Goal: Information Seeking & Learning: Learn about a topic

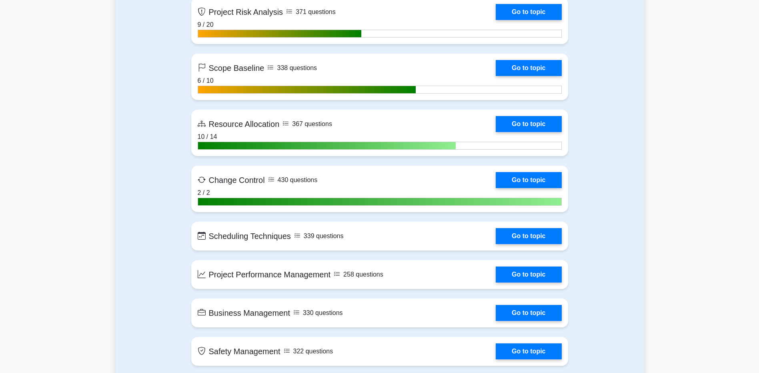
scroll to position [1681, 0]
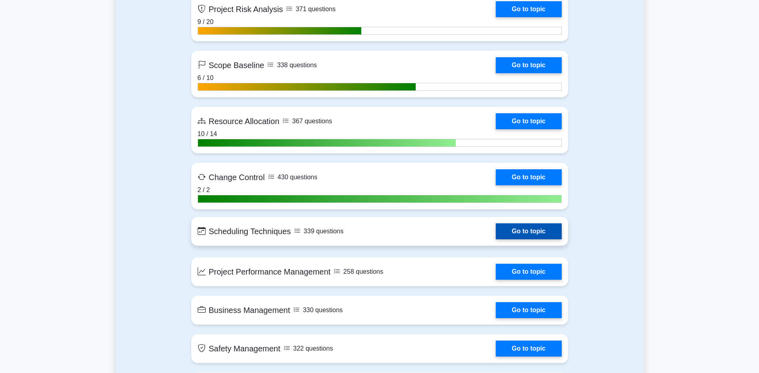
click at [519, 239] on link "Go to topic" at bounding box center [529, 231] width 66 height 16
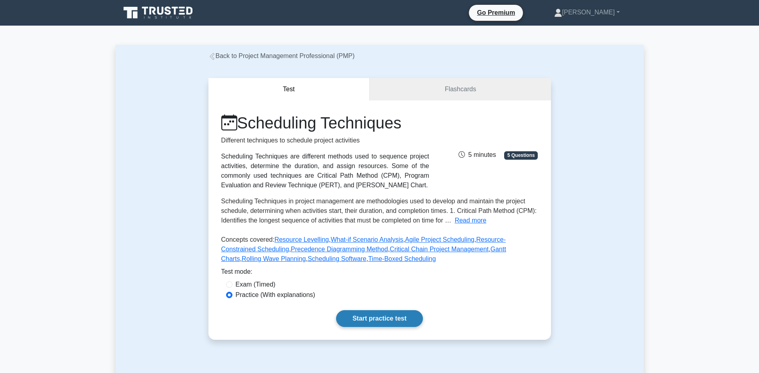
click at [356, 318] on link "Start practice test" at bounding box center [379, 318] width 87 height 17
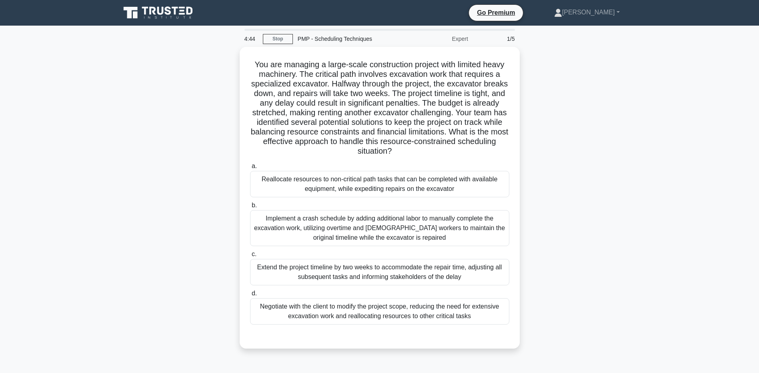
drag, startPoint x: 330, startPoint y: 57, endPoint x: 526, endPoint y: 148, distance: 216.2
click at [526, 148] on div "You are managing a large-scale construction project with limited heavy machiner…" at bounding box center [380, 202] width 528 height 311
click at [630, 130] on div "You are managing a large-scale construction project with limited heavy machiner…" at bounding box center [380, 202] width 528 height 311
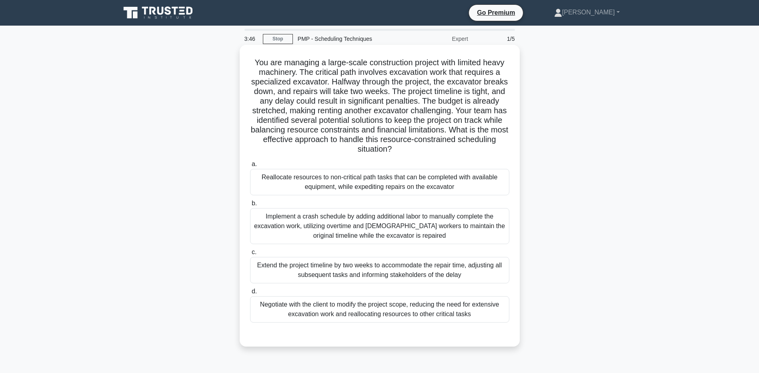
click at [375, 182] on div "Reallocate resources to non-critical path tasks that can be completed with avai…" at bounding box center [379, 182] width 259 height 26
click at [250, 167] on input "a. Reallocate resources to non-critical path tasks that can be completed with a…" at bounding box center [250, 164] width 0 height 5
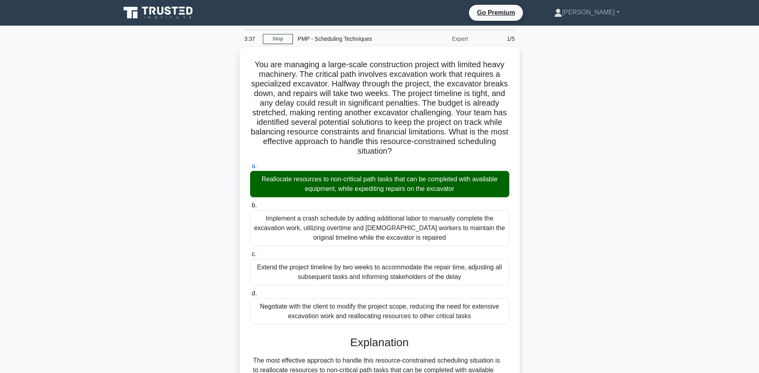
click at [125, 225] on div "You are managing a large-scale construction project with limited heavy machiner…" at bounding box center [380, 360] width 528 height 626
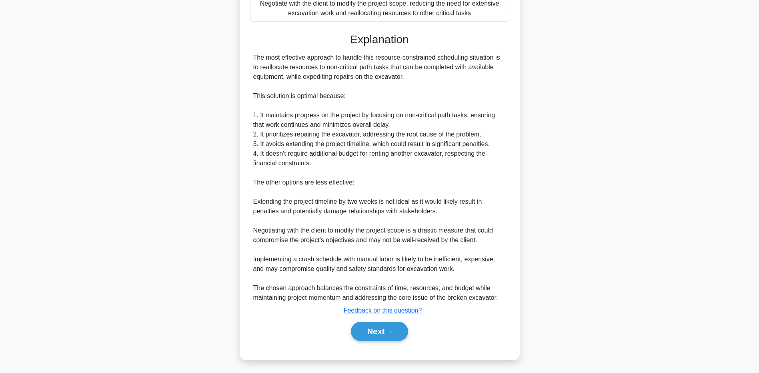
click at [119, 272] on div "You are managing a large-scale construction project with limited heavy machiner…" at bounding box center [380, 57] width 528 height 626
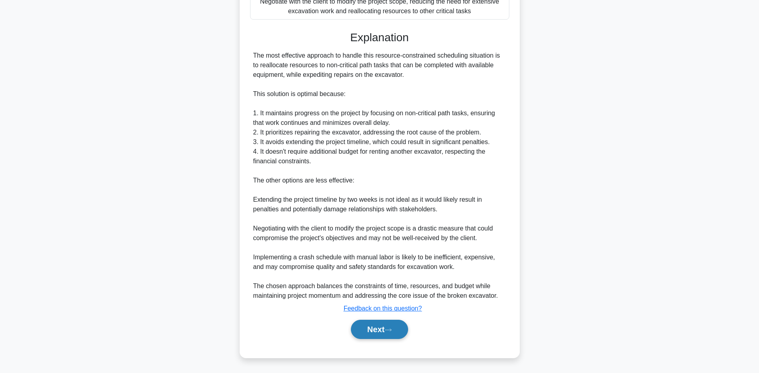
click at [366, 329] on button "Next" at bounding box center [379, 329] width 57 height 19
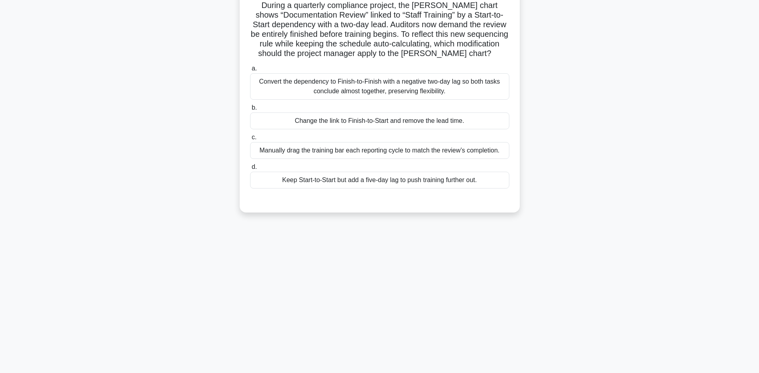
scroll to position [59, 0]
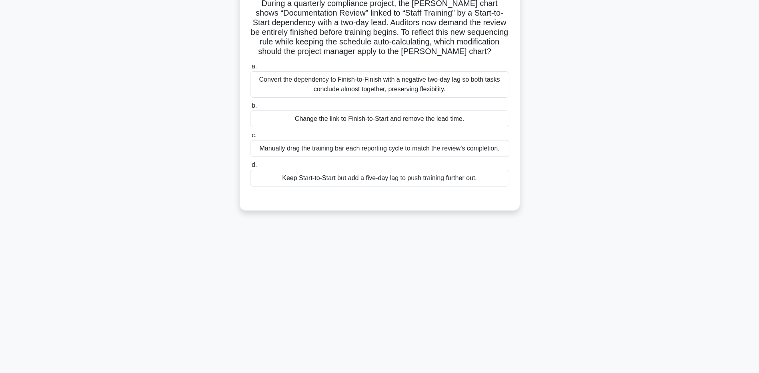
click at [281, 118] on div "Change the link to Finish-to-Start and remove the lead time." at bounding box center [379, 118] width 259 height 17
click at [250, 108] on input "b. Change the link to Finish-to-Start and remove the lead time." at bounding box center [250, 105] width 0 height 5
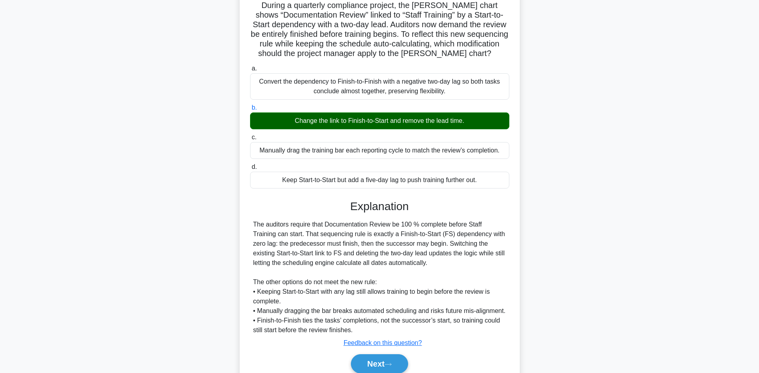
drag, startPoint x: 140, startPoint y: 277, endPoint x: 167, endPoint y: 287, distance: 29.0
click at [140, 277] on div "During a quarterly compliance project, the Gantt chart shows “Documentation Rev…" at bounding box center [380, 195] width 528 height 414
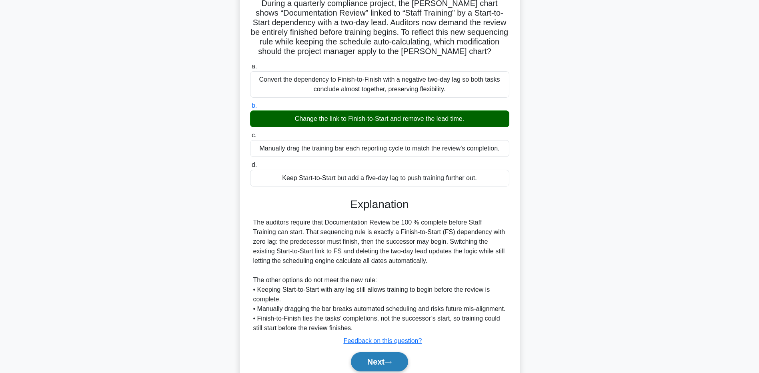
click at [390, 367] on button "Next" at bounding box center [379, 361] width 57 height 19
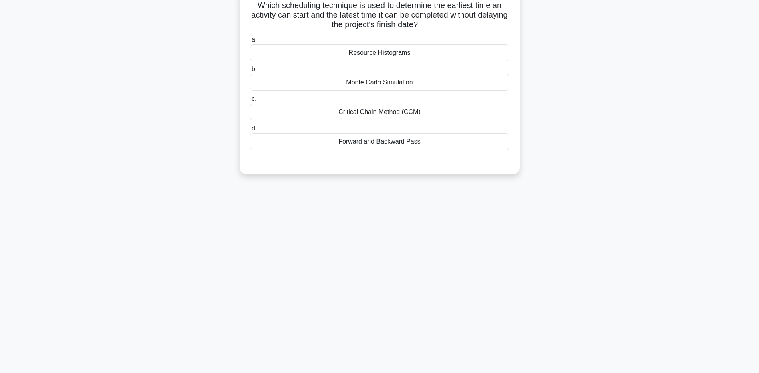
scroll to position [0, 0]
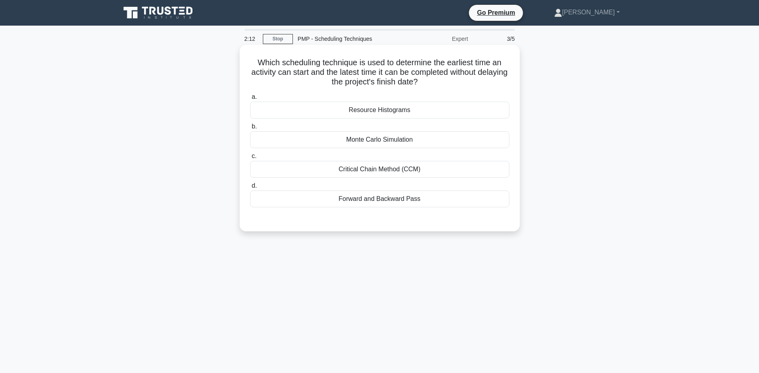
click at [333, 205] on div "Forward and Backward Pass" at bounding box center [379, 199] width 259 height 17
click at [250, 189] on input "d. Forward and Backward Pass" at bounding box center [250, 185] width 0 height 5
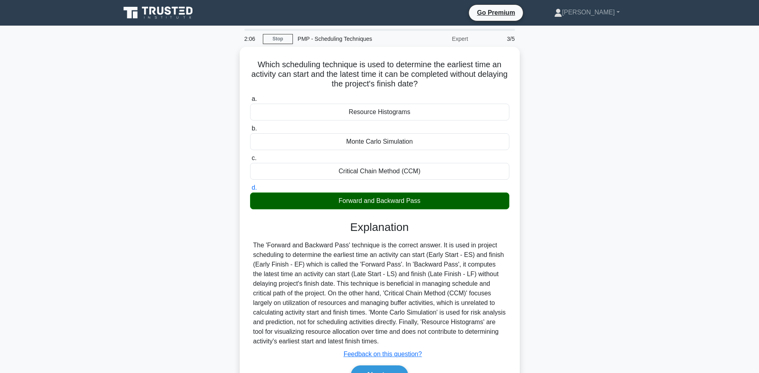
drag, startPoint x: 78, startPoint y: 246, endPoint x: 150, endPoint y: 267, distance: 75.0
click at [77, 246] on main "2:06 Stop PMP - Scheduling Techniques Expert 3/5 Which scheduling technique is …" at bounding box center [379, 229] width 759 height 407
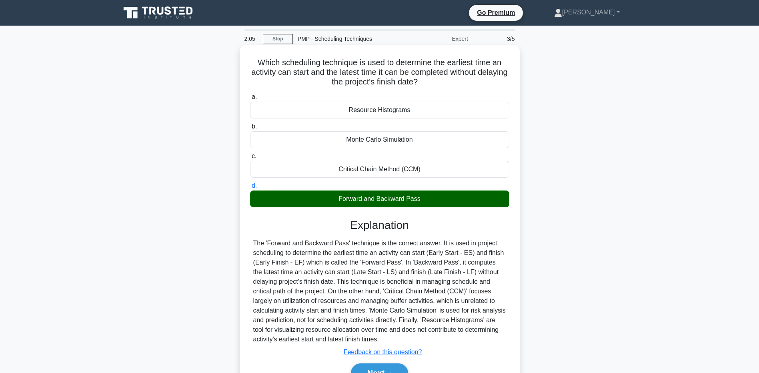
click at [350, 366] on div "Next" at bounding box center [380, 372] width 263 height 19
click at [351, 367] on button "Next" at bounding box center [379, 372] width 57 height 19
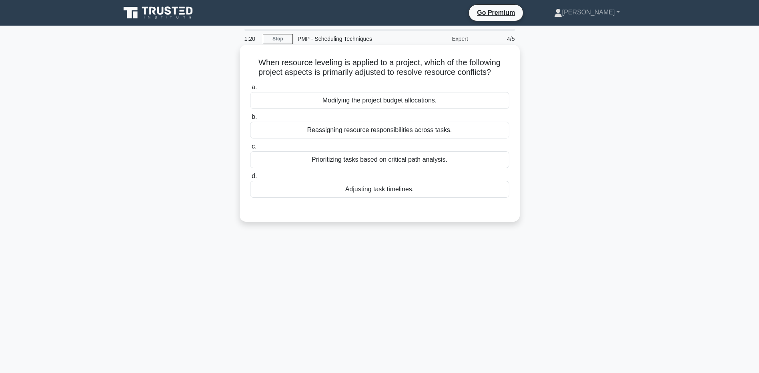
click at [329, 193] on div "Adjusting task timelines." at bounding box center [379, 189] width 259 height 17
click at [250, 179] on input "d. Adjusting task timelines." at bounding box center [250, 176] width 0 height 5
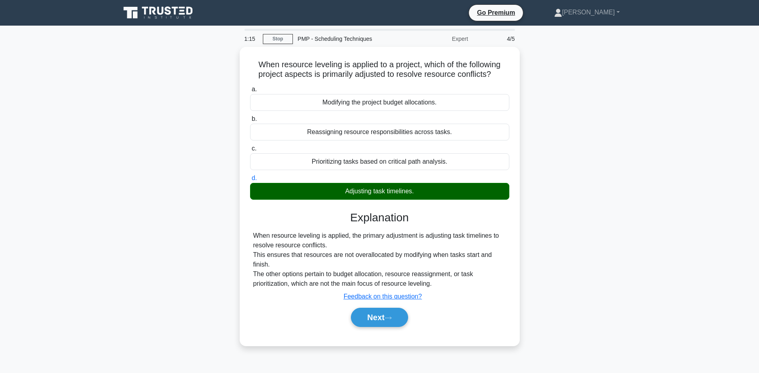
drag, startPoint x: 83, startPoint y: 222, endPoint x: 159, endPoint y: 259, distance: 84.3
click at [83, 222] on main "1:15 Stop PMP - Scheduling Techniques Expert 4/5 When resource leveling is appl…" at bounding box center [379, 229] width 759 height 407
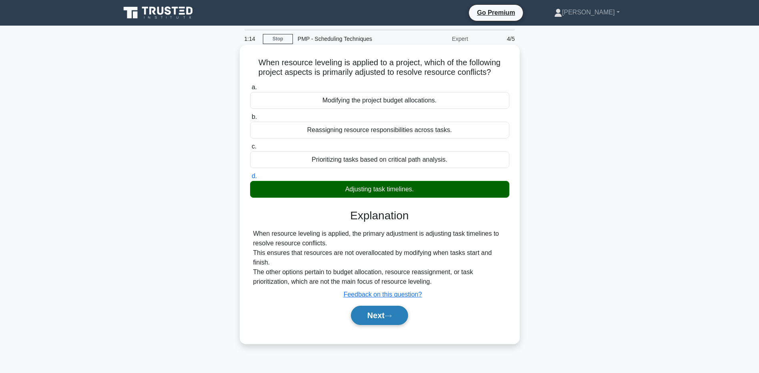
click at [370, 316] on button "Next" at bounding box center [379, 315] width 57 height 19
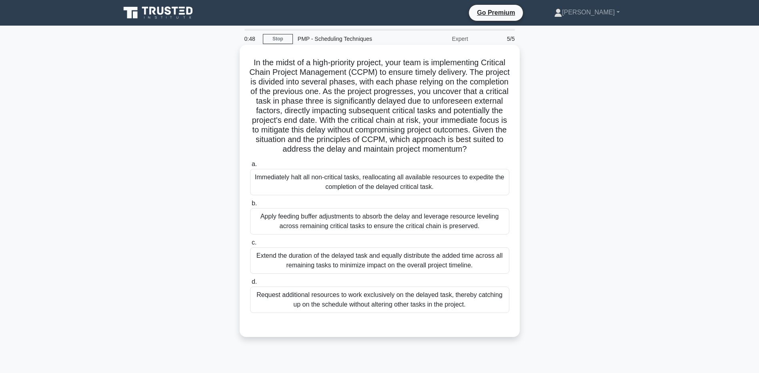
drag, startPoint x: 382, startPoint y: 63, endPoint x: 508, endPoint y: 155, distance: 155.8
click at [508, 155] on h5 "In the midst of a high-priority project, your team is implementing Critical Cha…" at bounding box center [379, 106] width 261 height 97
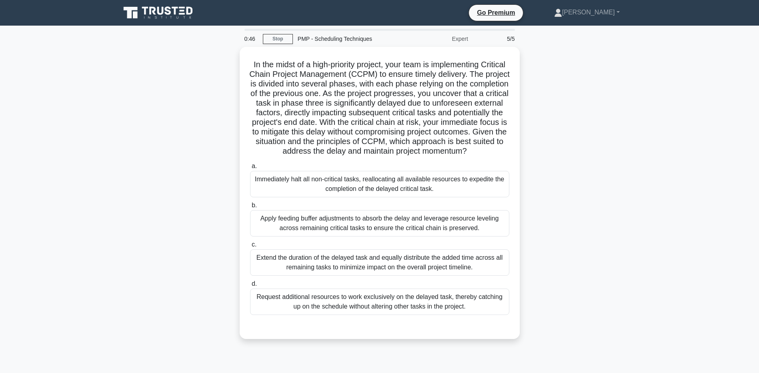
drag, startPoint x: 508, startPoint y: 155, endPoint x: 562, endPoint y: 169, distance: 56.2
click at [562, 169] on div "In the midst of a high-priority project, your team is implementing Critical Cha…" at bounding box center [380, 198] width 528 height 302
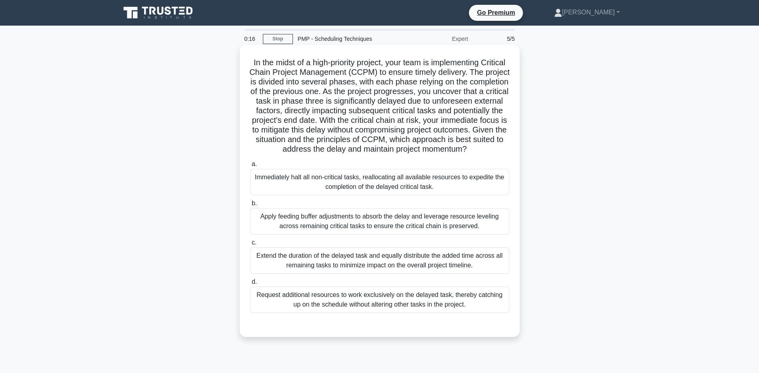
click at [268, 308] on div "Request additional resources to work exclusively on the delayed task, thereby c…" at bounding box center [379, 300] width 259 height 26
click at [250, 285] on input "d. Request additional resources to work exclusively on the delayed task, thereb…" at bounding box center [250, 281] width 0 height 5
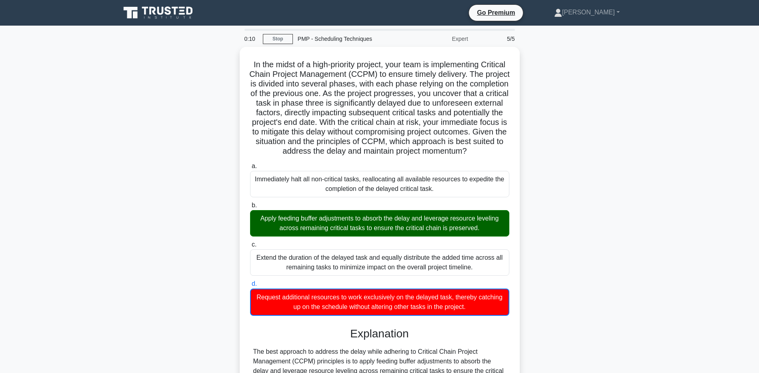
click at [85, 204] on main "0:10 Stop PMP - Scheduling Techniques Expert 5/5 In the midst of a high-priorit…" at bounding box center [379, 337] width 759 height 622
click at [151, 241] on div "In the midst of a high-priority project, your team is implementing Critical Cha…" at bounding box center [380, 346] width 528 height 598
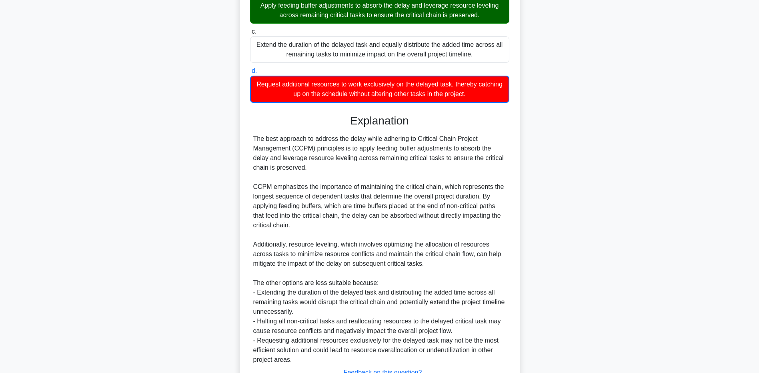
scroll to position [240, 0]
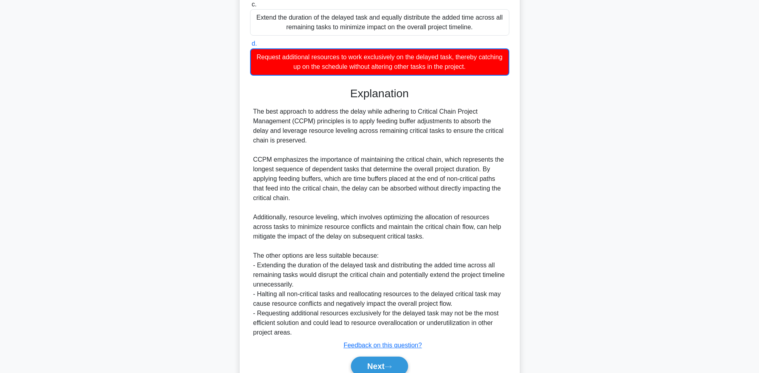
drag, startPoint x: 45, startPoint y: 283, endPoint x: 98, endPoint y: 294, distance: 54.7
click at [45, 283] on main "0:02 Stop PMP - Scheduling Techniques Expert 5/5 In the midst of a high-priorit…" at bounding box center [379, 96] width 759 height 622
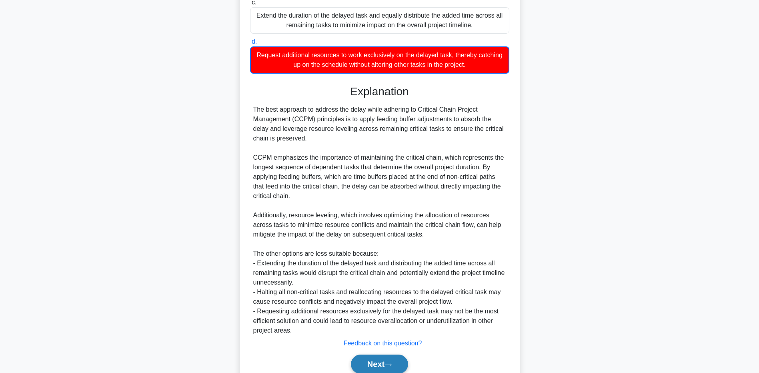
click at [357, 369] on button "Next" at bounding box center [379, 364] width 57 height 19
click at [364, 368] on div "Next" at bounding box center [380, 364] width 263 height 19
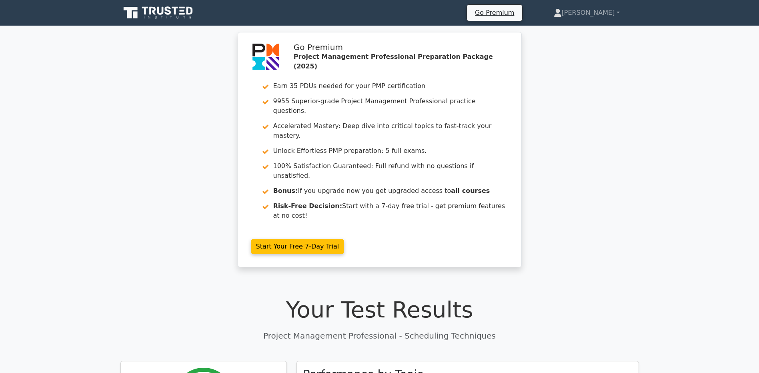
scroll to position [160, 0]
